Goal: Task Accomplishment & Management: Manage account settings

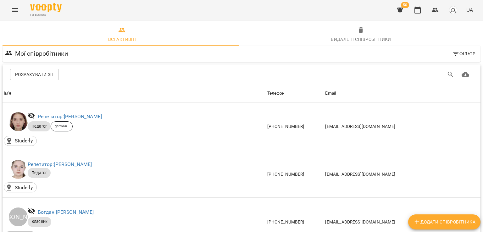
click at [24, 9] on div "For Business 50 UA" at bounding box center [241, 10] width 483 height 20
click at [17, 12] on icon "Menu" at bounding box center [15, 10] width 6 height 4
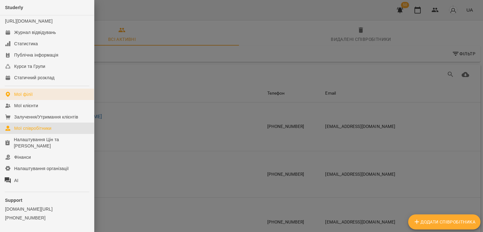
click at [31, 100] on link "Мої філії" at bounding box center [47, 94] width 94 height 11
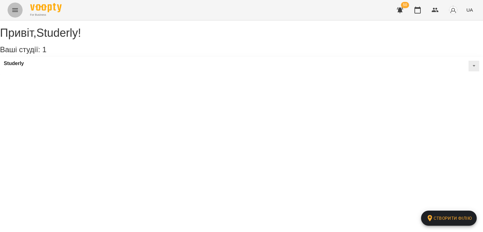
click at [14, 12] on icon "Menu" at bounding box center [15, 10] width 6 height 4
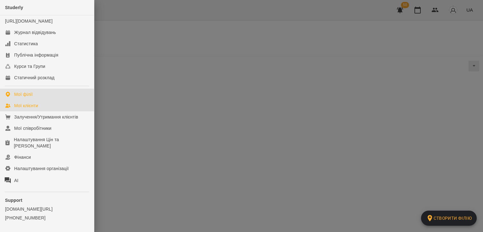
click at [28, 109] on div "Мої клієнти" at bounding box center [26, 106] width 24 height 6
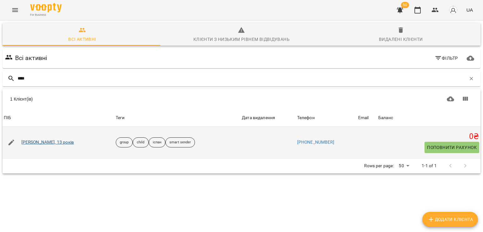
type input "****"
click at [35, 140] on link "[PERSON_NAME], 13 років" at bounding box center [47, 142] width 53 height 6
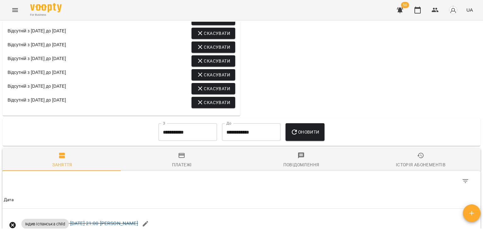
scroll to position [566, 0]
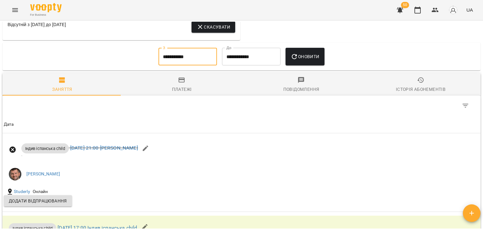
click at [198, 65] on input "**********" at bounding box center [187, 57] width 58 height 18
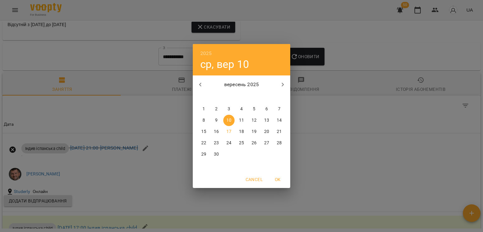
click at [201, 85] on icon "button" at bounding box center [201, 85] width 8 height 8
click at [194, 84] on button "button" at bounding box center [200, 84] width 15 height 15
click at [198, 84] on icon "button" at bounding box center [201, 85] width 8 height 8
click at [280, 112] on p "1" at bounding box center [279, 109] width 3 height 6
type input "**********"
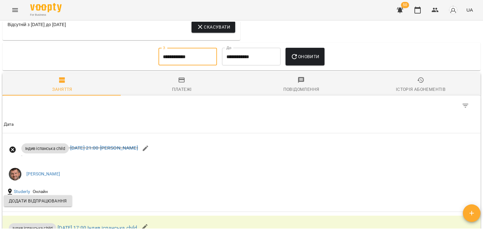
click at [234, 65] on input "**********" at bounding box center [251, 57] width 58 height 18
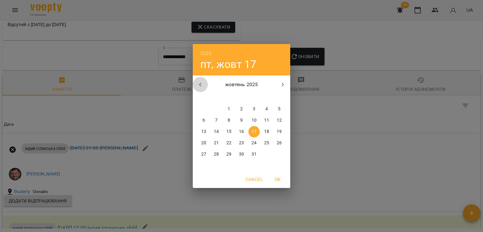
click at [200, 87] on icon "button" at bounding box center [201, 85] width 8 height 8
click at [203, 82] on icon "button" at bounding box center [201, 85] width 8 height 8
click at [203, 163] on p "30" at bounding box center [203, 166] width 5 height 6
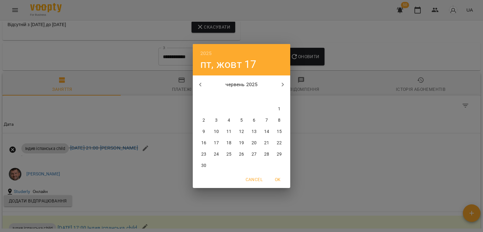
type input "**********"
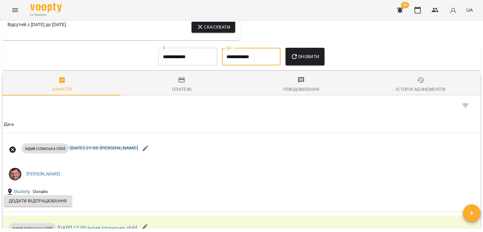
click at [301, 65] on button "Оновити" at bounding box center [305, 57] width 39 height 18
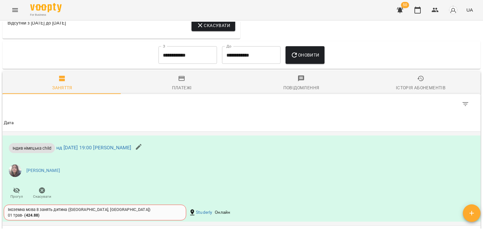
scroll to position [608, 0]
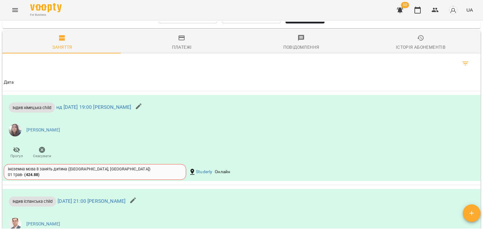
click at [462, 67] on icon "Фільтр" at bounding box center [466, 64] width 8 height 8
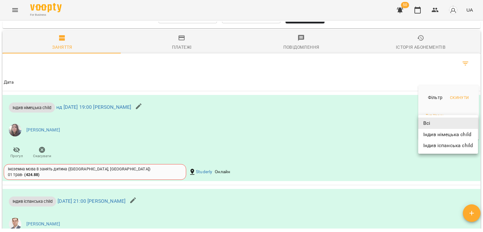
click at [444, 122] on body "For Business 50 UA Мої клієнти / Олександр Двіжон, 13 років Олександр Двіжон, 1…" at bounding box center [241, 126] width 483 height 253
click at [400, 103] on div at bounding box center [241, 116] width 483 height 232
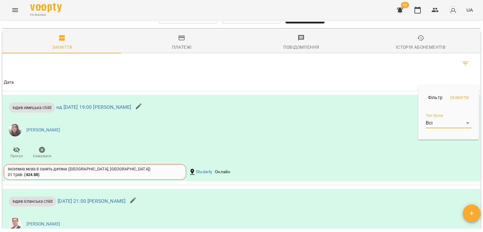
click at [232, 94] on div at bounding box center [241, 116] width 483 height 232
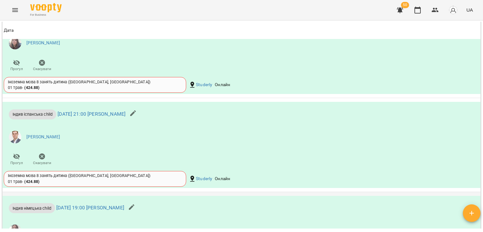
scroll to position [640, 0]
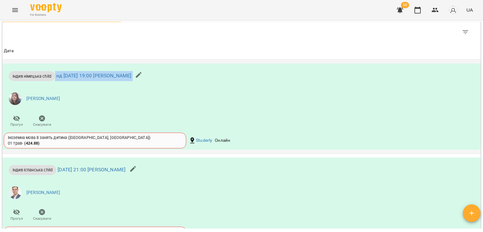
drag, startPoint x: 54, startPoint y: 95, endPoint x: 193, endPoint y: 101, distance: 138.8
click at [149, 85] on div "Індив німецька child нд 01 черв 2025 19:00 Дуленчук Марина Ярославівна" at bounding box center [76, 75] width 145 height 20
click at [114, 108] on li "[PERSON_NAME]" at bounding box center [162, 99] width 316 height 18
drag, startPoint x: 70, startPoint y: 94, endPoint x: 111, endPoint y: 95, distance: 41.5
click at [111, 81] on p "Індив німецька child нд 01 черв 2025 19:00 Дуленчук Марина Ярославівна" at bounding box center [70, 76] width 122 height 10
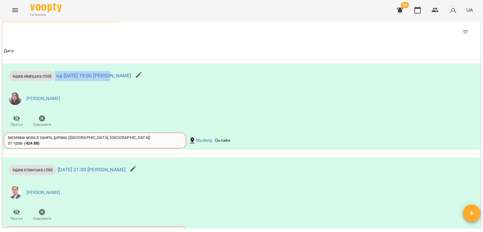
copy p "нд 01 черв 2025 19:00"
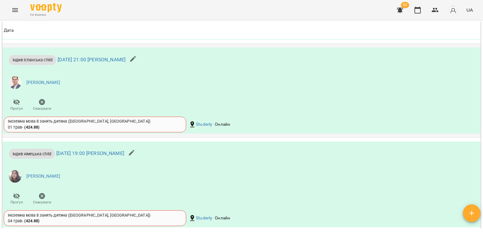
scroll to position [765, 0]
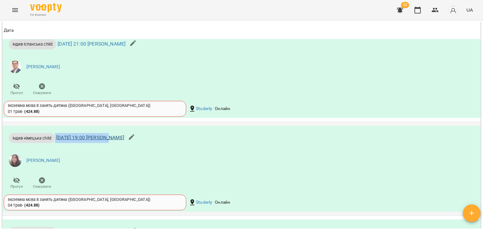
drag, startPoint x: 56, startPoint y: 159, endPoint x: 108, endPoint y: 159, distance: 52.2
click at [108, 143] on p "Індив німецька child пт 06 черв 2025 19:00 Дуленчук Марина Ярославівна" at bounding box center [66, 138] width 115 height 10
copy p "пт 06 черв 2025 19:00"
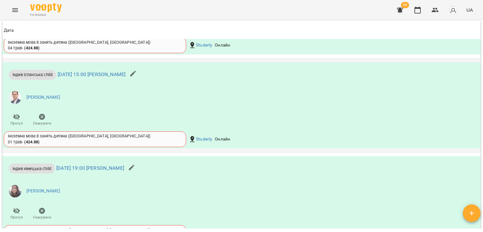
scroll to position [986, 0]
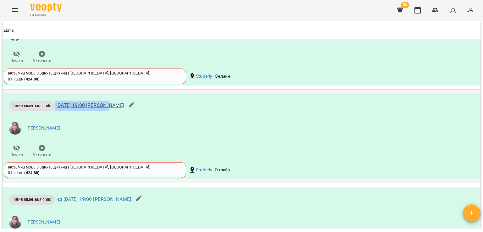
drag, startPoint x: 56, startPoint y: 122, endPoint x: 107, endPoint y: 123, distance: 50.9
click at [107, 111] on p "Індив німецька child сб 07 черв 2025 19:00 Дуленчук Марина Ярославівна" at bounding box center [66, 106] width 115 height 10
copy p "сб 07 черв 2025 19:00"
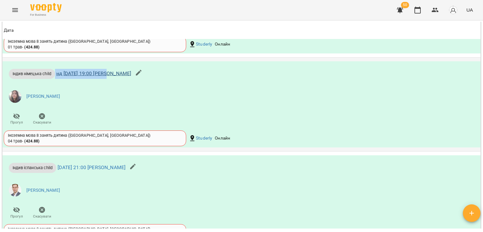
drag, startPoint x: 56, startPoint y: 93, endPoint x: 109, endPoint y: 93, distance: 52.8
click at [109, 79] on p "Індив німецька child нд 08 черв 2025 19:00 Дуленчук Марина Ярославівна" at bounding box center [70, 74] width 122 height 10
copy p "нд 08 черв 2025 19:00"
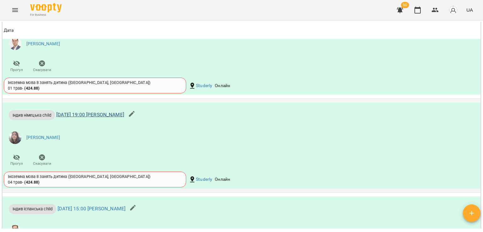
scroll to position [1269, 0]
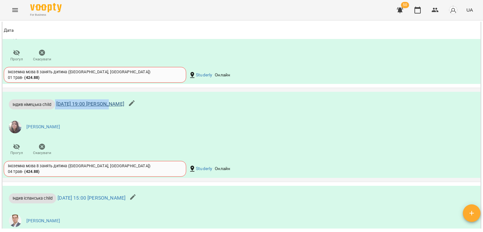
drag, startPoint x: 56, startPoint y: 125, endPoint x: 107, endPoint y: 125, distance: 51.3
click at [107, 109] on p "Індив німецька child пт 13 черв 2025 19:00 Дуленчук Марина Ярославівна" at bounding box center [66, 104] width 115 height 10
copy p "пт 13 черв 2025 19:00"
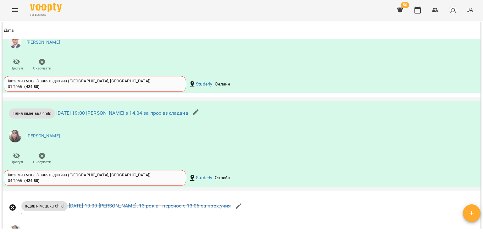
scroll to position [1457, 0]
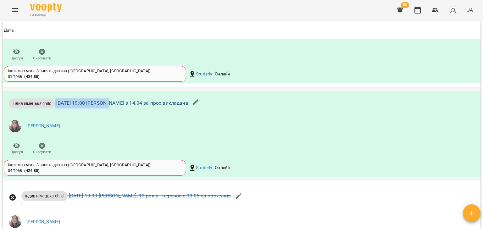
drag, startPoint x: 56, startPoint y: 124, endPoint x: 107, endPoint y: 124, distance: 50.9
click at [107, 108] on p "Індив німецька child пн 16 черв 2025 19:00 Дуленчук Марина Ярославівна - перено…" at bounding box center [99, 103] width 180 height 10
copy p "пн 16 черв 2025 19:00"
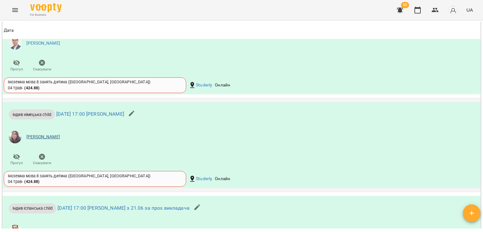
scroll to position [1740, 0]
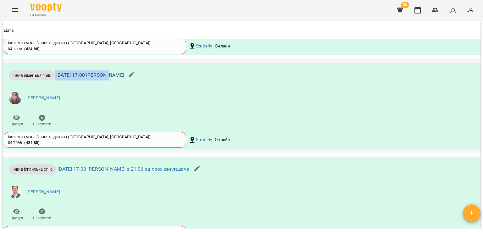
drag, startPoint x: 55, startPoint y: 96, endPoint x: 106, endPoint y: 96, distance: 50.9
click at [106, 81] on p "Індив німецька child чт 19 черв 2025 17:00 Дуленчук Марина Ярославівна" at bounding box center [66, 75] width 115 height 10
copy p "чт 19 черв 2025 17:00"
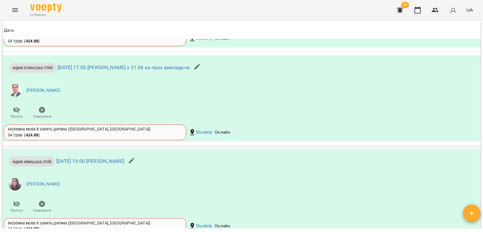
scroll to position [1897, 0]
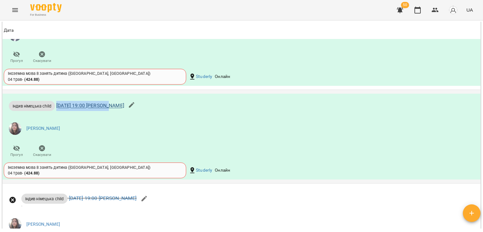
drag, startPoint x: 56, startPoint y: 124, endPoint x: 105, endPoint y: 125, distance: 48.4
click at [106, 111] on p "Індив німецька child пт 20 черв 2025 19:00 Дуленчук Марина Ярославівна" at bounding box center [66, 106] width 115 height 10
copy link "пт 20 черв 2025 19:0"
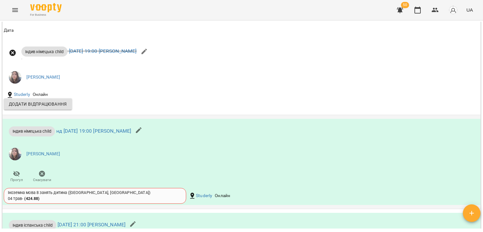
scroll to position [2055, 0]
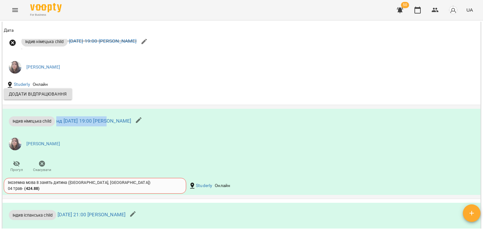
drag, startPoint x: 56, startPoint y: 141, endPoint x: 109, endPoint y: 142, distance: 52.9
click at [109, 126] on p "Індив німецька child нд 22 черв 2025 19:00 Дуленчук Марина Ярославівна" at bounding box center [70, 121] width 122 height 10
copy link "нд 22 черв 2025 19:00"
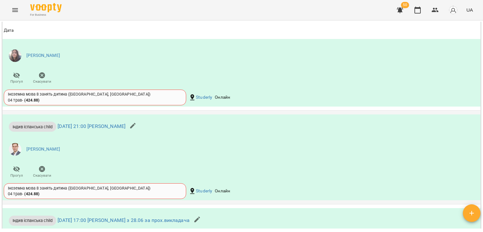
scroll to position [2181, 0]
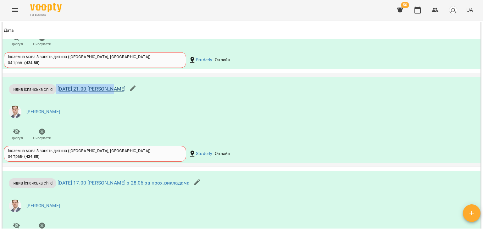
drag, startPoint x: 57, startPoint y: 107, endPoint x: 110, endPoint y: 108, distance: 53.2
click at [110, 94] on p "Індив іспанська child ср 25 черв 2025 21:00 Дигало Антон Сергійович" at bounding box center [67, 89] width 117 height 10
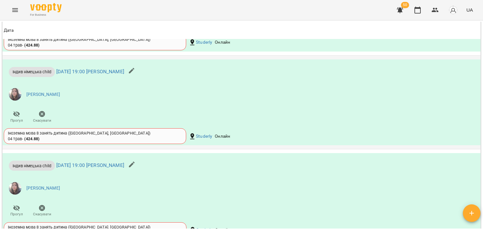
scroll to position [2401, 0]
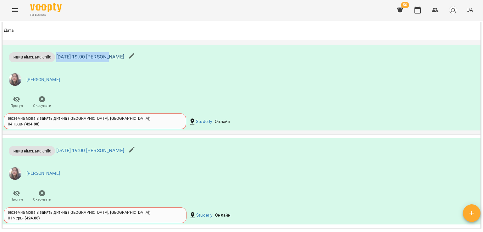
drag, startPoint x: 56, startPoint y: 76, endPoint x: 106, endPoint y: 77, distance: 50.0
click at [106, 62] on p "Індив німецька child пт 27 черв 2025 19:00 Дуленчук Марина Ярославівна" at bounding box center [66, 57] width 115 height 10
copy link "пт 27 черв 2025 19:00"
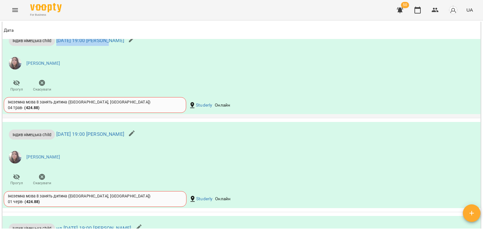
scroll to position [2432, 0]
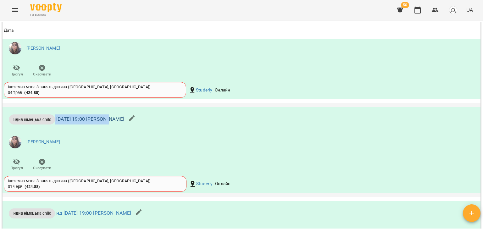
drag, startPoint x: 56, startPoint y: 137, endPoint x: 108, endPoint y: 140, distance: 52.0
click at [108, 125] on p "Індив німецька child сб 28 черв 2025 19:00 Дуленчук Марина Ярославівна" at bounding box center [66, 119] width 115 height 10
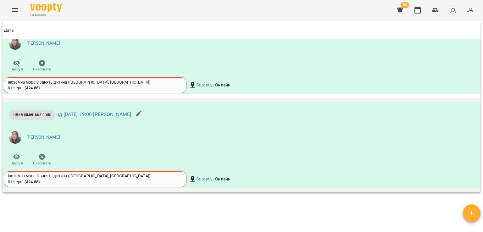
scroll to position [2558, 0]
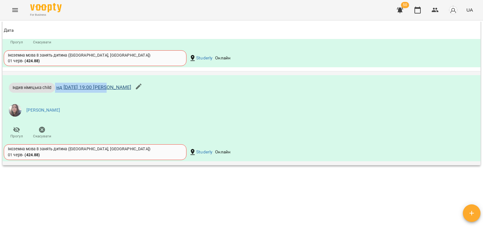
drag, startPoint x: 56, startPoint y: 107, endPoint x: 108, endPoint y: 107, distance: 52.2
click at [108, 93] on p "Індив німецька child нд 29 черв 2025 19:00 Дуленчук Марина Ярославівна" at bounding box center [70, 88] width 122 height 10
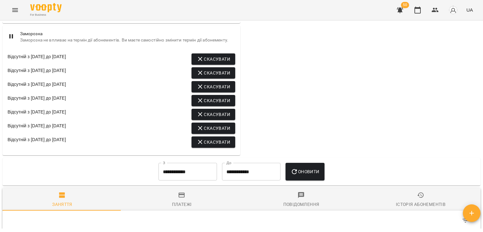
scroll to position [703, 0]
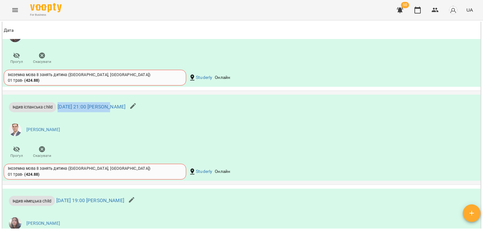
drag, startPoint x: 58, startPoint y: 125, endPoint x: 108, endPoint y: 129, distance: 50.8
click at [108, 112] on p "Індив іспанська child ср 04 черв 2025 21:00 Дигало Антон Сергійович" at bounding box center [67, 107] width 117 height 10
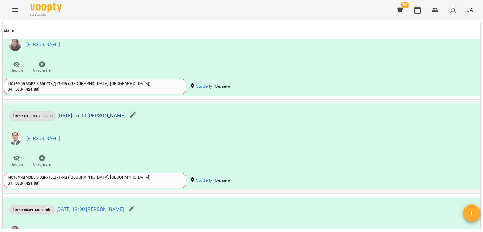
scroll to position [891, 0]
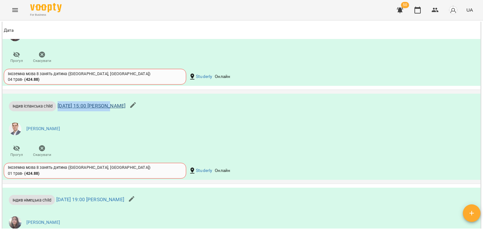
drag, startPoint x: 58, startPoint y: 126, endPoint x: 108, endPoint y: 126, distance: 50.9
click at [108, 111] on p "Індив іспанська child сб 07 черв 2025 15:00 Дигало Антон Сергійович" at bounding box center [67, 106] width 117 height 10
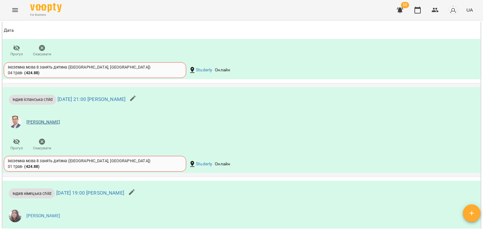
scroll to position [1206, 0]
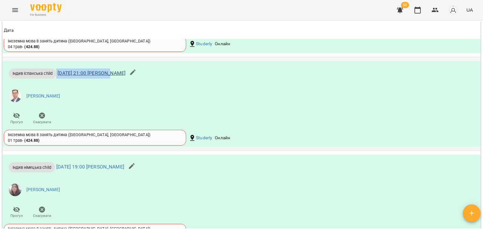
drag, startPoint x: 57, startPoint y: 94, endPoint x: 109, endPoint y: 93, distance: 51.9
click at [109, 79] on p "Індив іспанська child ср 11 черв 2025 21:00 Дигало Антон Сергійович" at bounding box center [67, 74] width 117 height 10
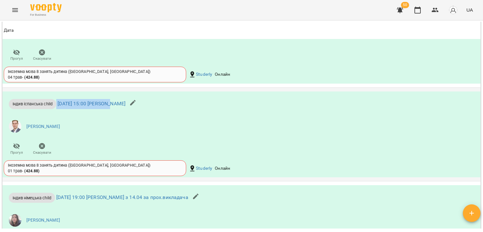
drag, startPoint x: 57, startPoint y: 125, endPoint x: 108, endPoint y: 126, distance: 50.7
click at [108, 109] on p "Індив іспанська child сб 14 черв 2025 15:00 Дигало Антон Сергійович" at bounding box center [67, 104] width 117 height 10
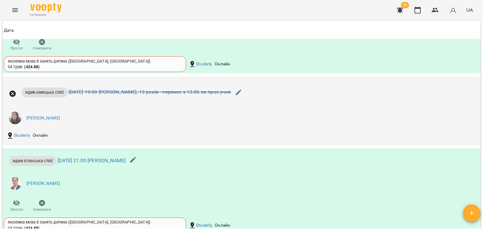
scroll to position [1614, 0]
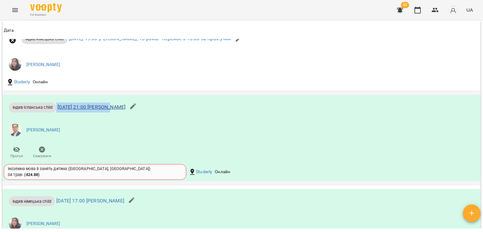
drag, startPoint x: 57, startPoint y: 126, endPoint x: 109, endPoint y: 125, distance: 51.9
click at [109, 113] on p "Індив іспанська child ср 18 черв 2025 21:00 Дигало Антон Сергійович" at bounding box center [67, 108] width 117 height 10
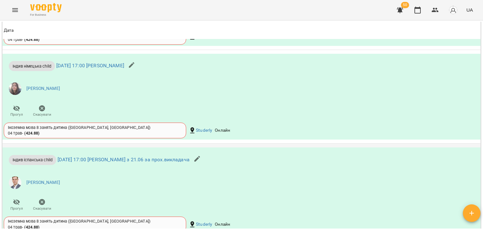
scroll to position [1803, 0]
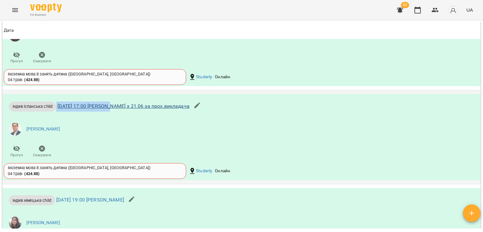
drag, startPoint x: 57, startPoint y: 126, endPoint x: 108, endPoint y: 127, distance: 51.3
click at [108, 112] on p "Індив іспанська child пт 20 черв 2025 17:00 Дигало Антон Сергійович - перенос з…" at bounding box center [99, 107] width 181 height 10
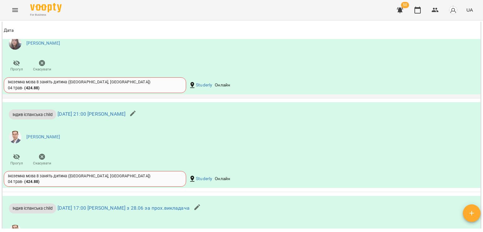
scroll to position [2212, 0]
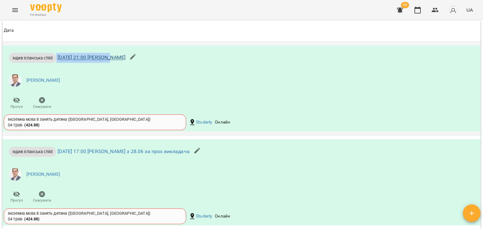
drag, startPoint x: 57, startPoint y: 77, endPoint x: 108, endPoint y: 77, distance: 51.6
click at [108, 63] on p "Індив іспанська child ср 25 черв 2025 21:00 Дигало Антон Сергійович" at bounding box center [67, 58] width 117 height 10
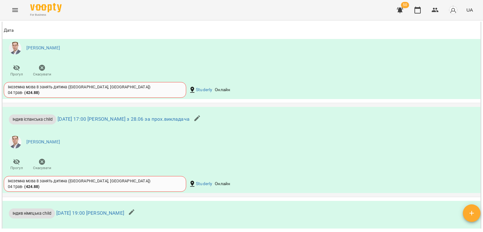
scroll to position [2306, 0]
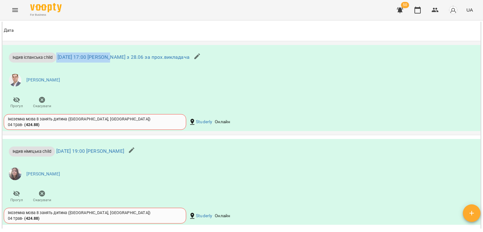
drag, startPoint x: 58, startPoint y: 76, endPoint x: 109, endPoint y: 79, distance: 51.3
click at [109, 63] on p "Індив іспанська child пт 27 черв 2025 17:00 Дигало Антон Сергійович - перенос з…" at bounding box center [99, 58] width 181 height 10
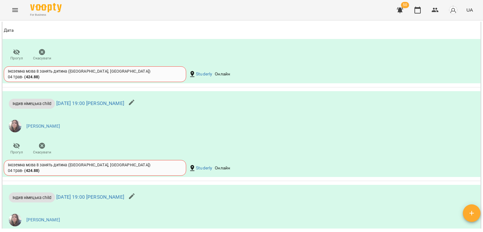
scroll to position [2338, 0]
